Goal: Information Seeking & Learning: Find specific page/section

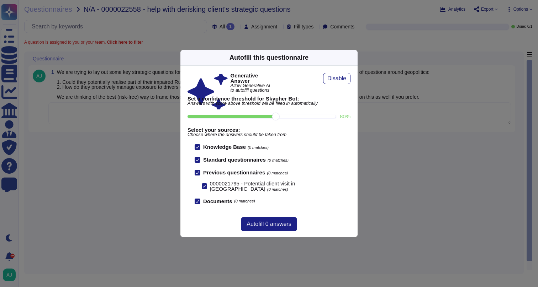
click at [95, 201] on div "Autofill this questionnaire Generative Answer Allow Generative AI to autofill q…" at bounding box center [269, 143] width 538 height 287
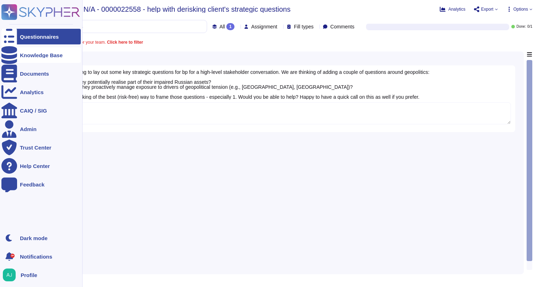
click at [28, 56] on div "Knowledge Base" at bounding box center [41, 55] width 43 height 5
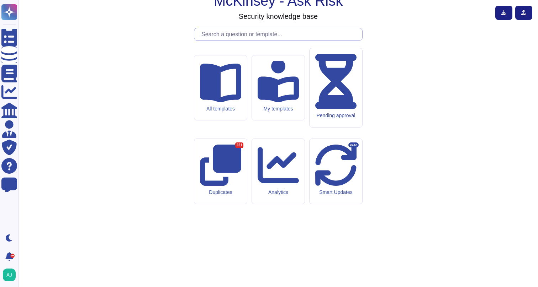
click at [217, 41] on input "text" at bounding box center [280, 34] width 164 height 12
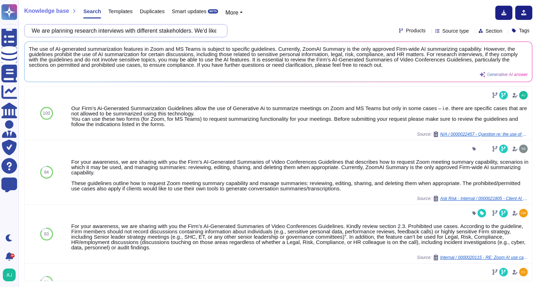
click at [169, 30] on input "We are planning research interviews with different stakeholders. We'd like to a…" at bounding box center [124, 31] width 192 height 12
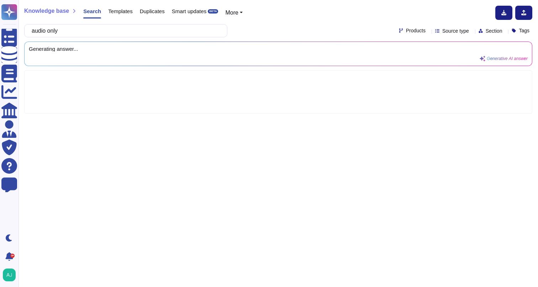
click at [406, 31] on span "Products" at bounding box center [416, 30] width 20 height 5
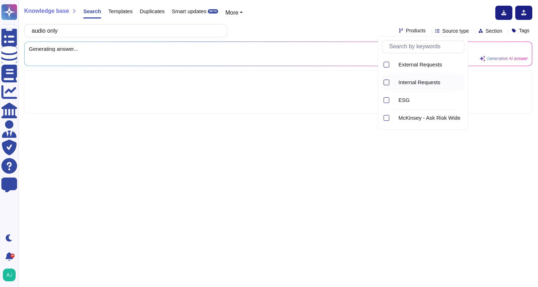
click at [385, 83] on div at bounding box center [386, 83] width 6 height 6
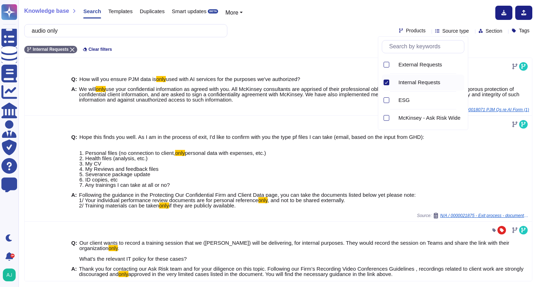
click at [315, 52] on div "Internal Requests Clear filters" at bounding box center [278, 48] width 508 height 12
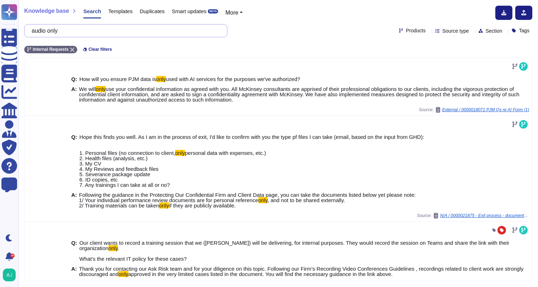
click at [55, 29] on input "audio only" at bounding box center [124, 31] width 192 height 12
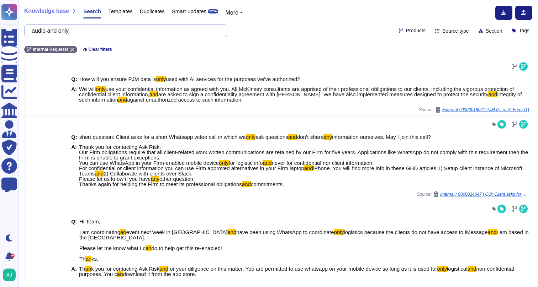
click at [62, 30] on input "audio and only" at bounding box center [124, 31] width 192 height 12
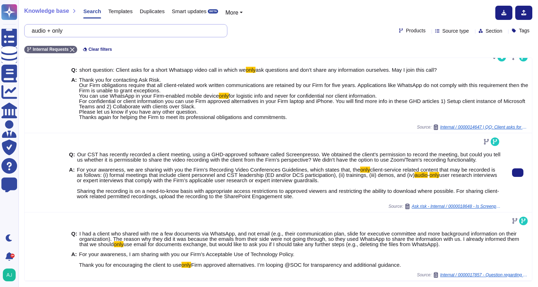
scroll to position [332, 0]
type input "audio + only"
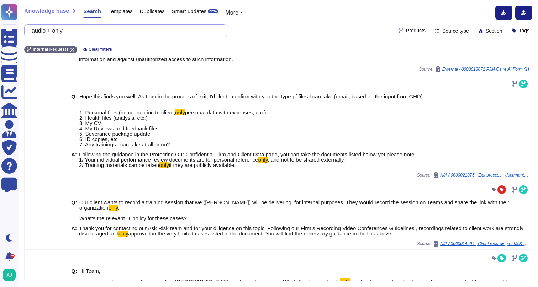
scroll to position [0, 0]
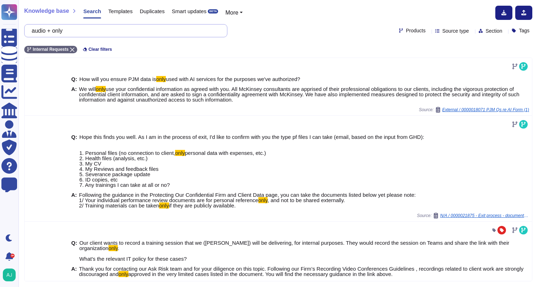
click at [117, 33] on input "audio + only" at bounding box center [124, 31] width 192 height 12
